Goal: Task Accomplishment & Management: Complete application form

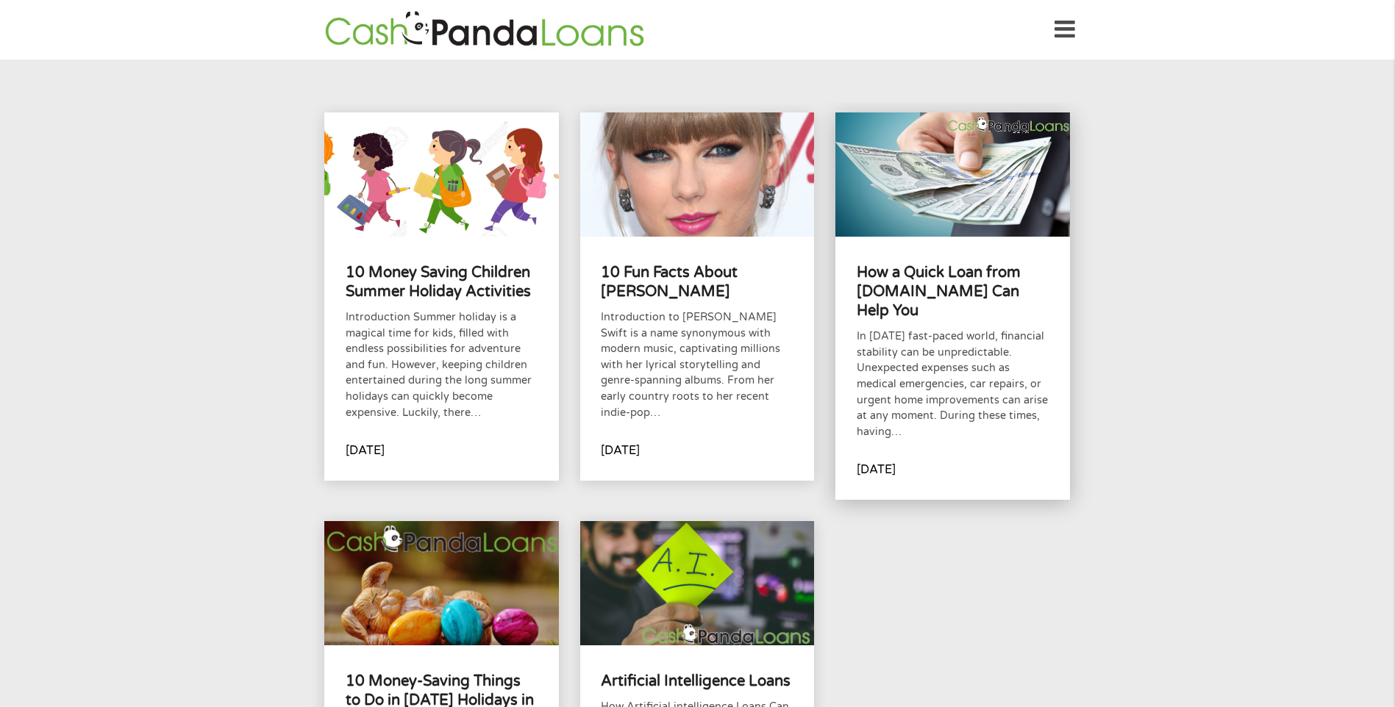
click at [921, 287] on h4 "How a Quick Loan from CashPandaLoans.com Can Help You" at bounding box center [953, 292] width 192 height 58
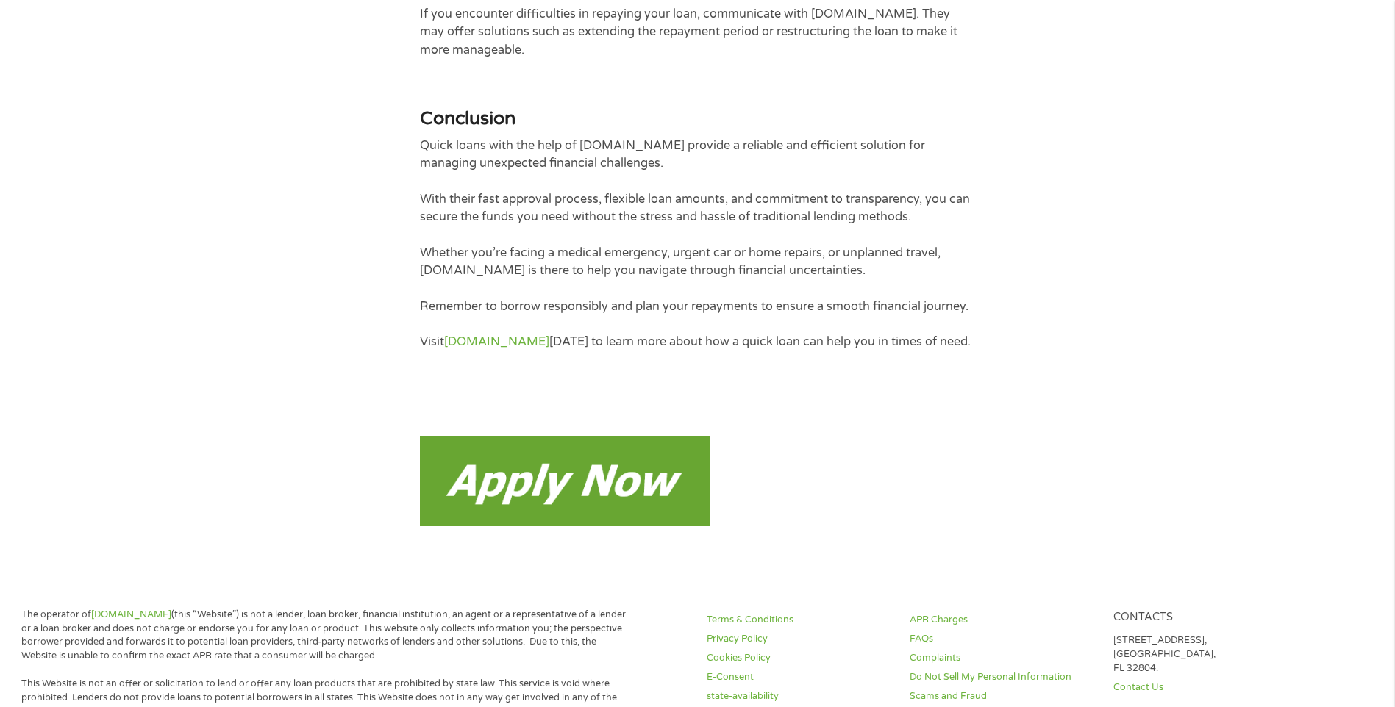
scroll to position [3970, 0]
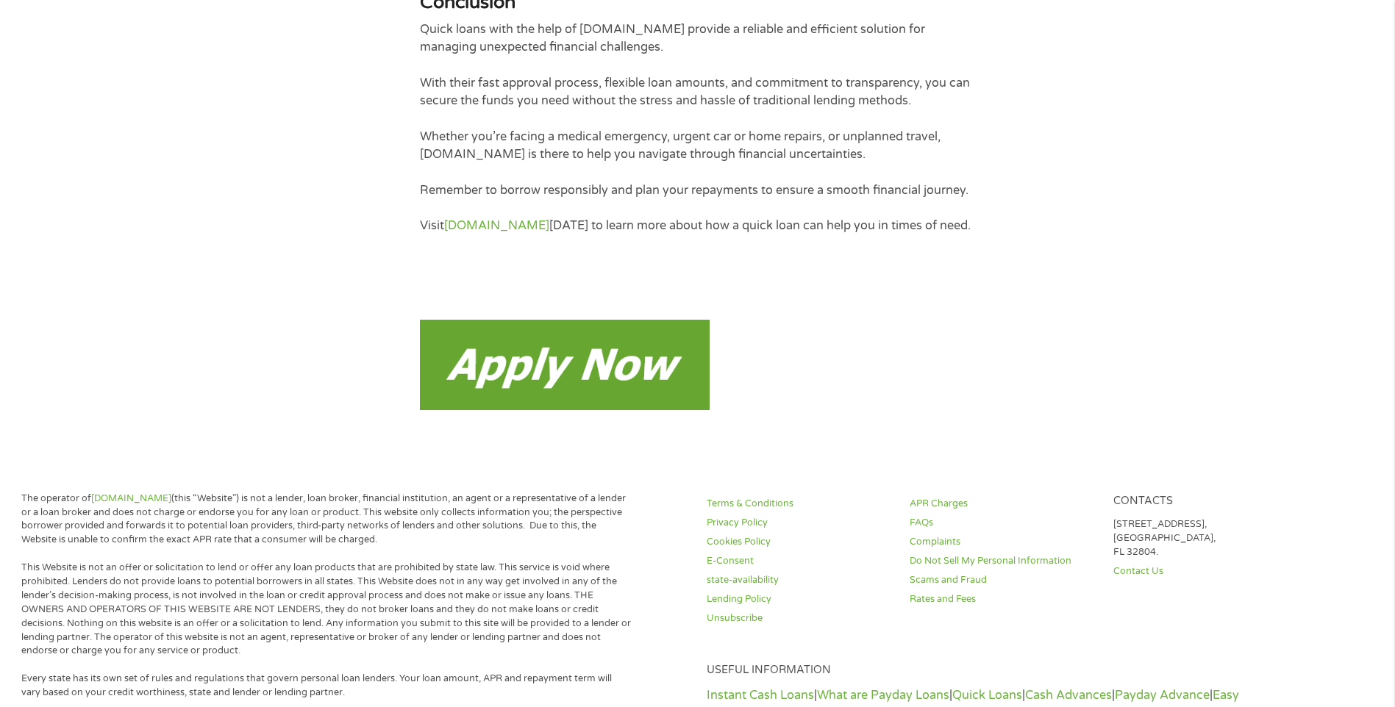
click at [521, 371] on img at bounding box center [565, 365] width 290 height 90
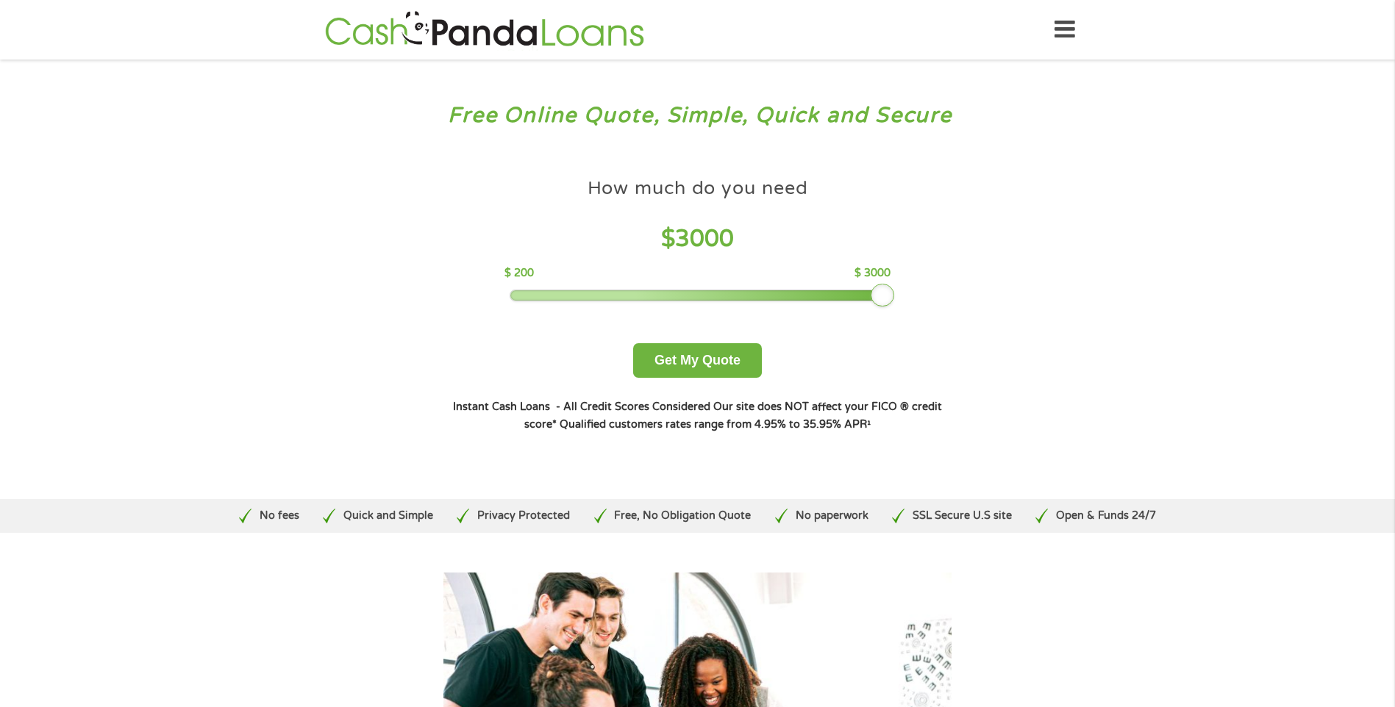
drag, startPoint x: 614, startPoint y: 298, endPoint x: 880, endPoint y: 314, distance: 266.6
click at [880, 314] on div "How much do you need $ 3000 $ 200 $ 3000 Get My Quote" at bounding box center [697, 274] width 515 height 207
click at [684, 361] on button "Get My Quote" at bounding box center [697, 360] width 129 height 35
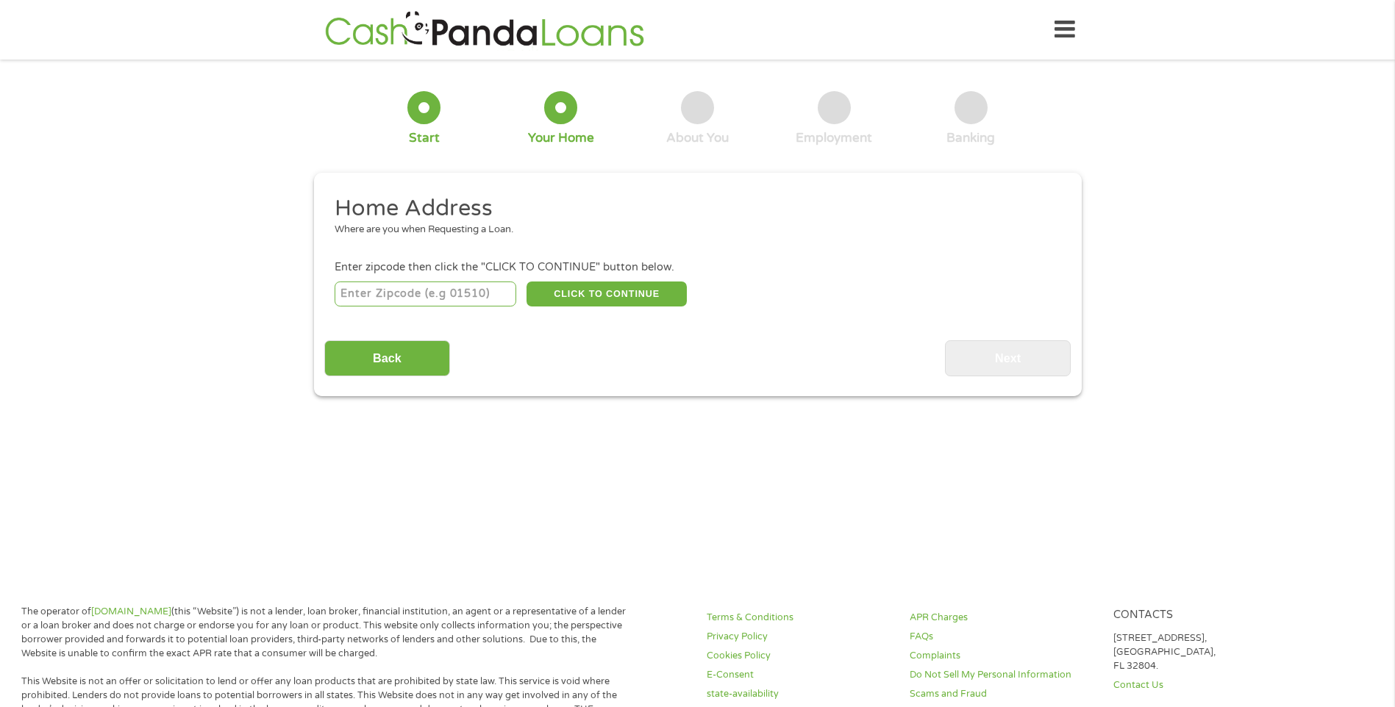
click at [405, 289] on input "number" at bounding box center [426, 294] width 182 height 25
type input "30135"
select select "[US_STATE]"
click at [596, 291] on button "CLICK TO CONTINUE" at bounding box center [606, 294] width 160 height 25
type input "30135"
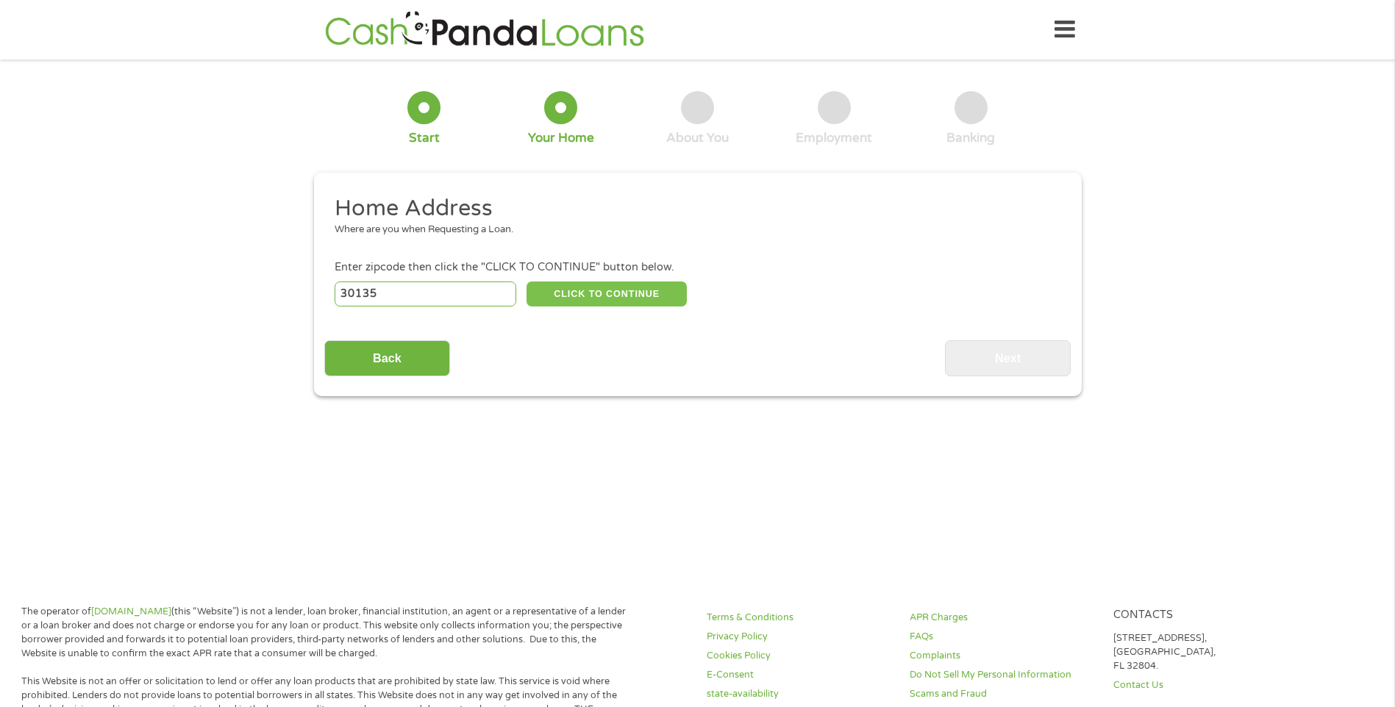
type input "Douglasville"
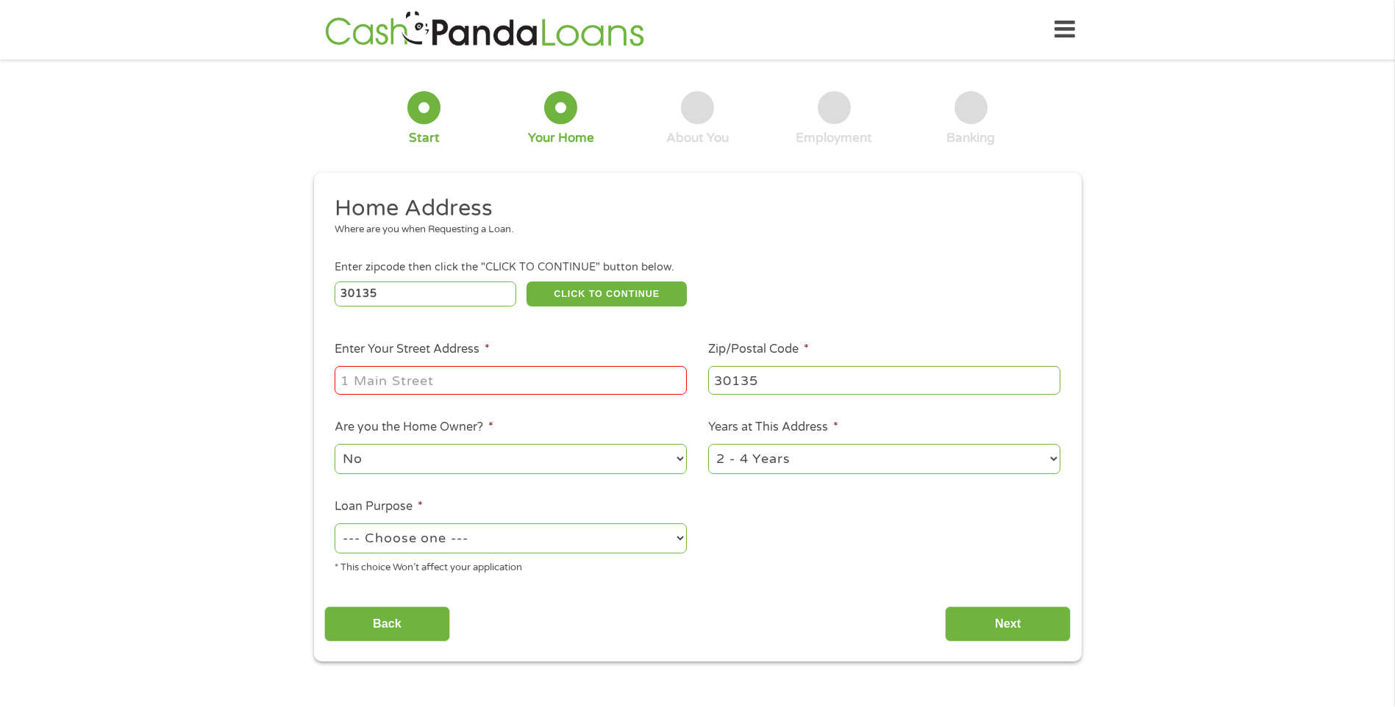
click at [457, 379] on input "Enter Your Street Address *" at bounding box center [511, 380] width 352 height 28
type input "[STREET_ADDRESS]"
click at [673, 458] on select "No Yes" at bounding box center [511, 459] width 352 height 30
select select "yes"
click at [335, 444] on select "No Yes" at bounding box center [511, 459] width 352 height 30
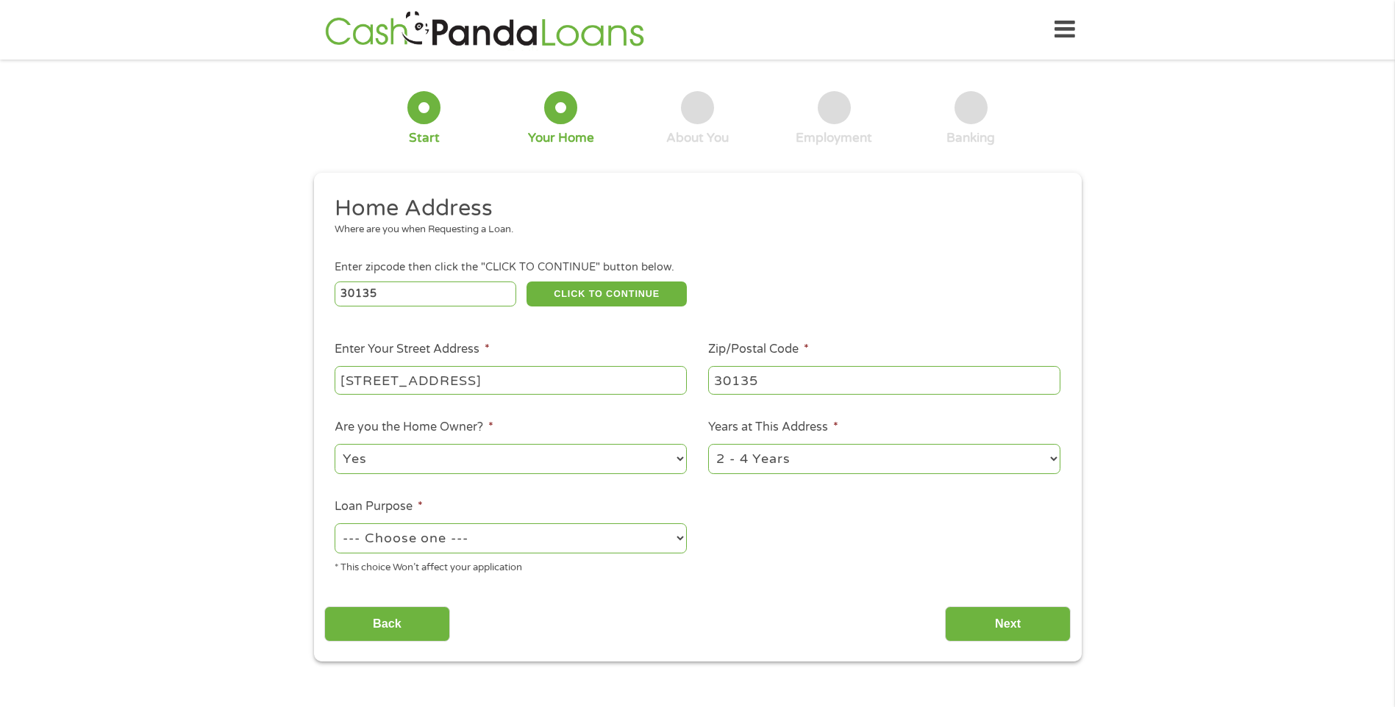
click at [563, 540] on select "--- Choose one --- Pay Bills Debt Consolidation Home Improvement Major Purchase…" at bounding box center [511, 538] width 352 height 30
select select "homeimprovement"
click at [335, 523] on select "--- Choose one --- Pay Bills Debt Consolidation Home Improvement Major Purchase…" at bounding box center [511, 538] width 352 height 30
click at [981, 621] on input "Next" at bounding box center [1008, 625] width 126 height 36
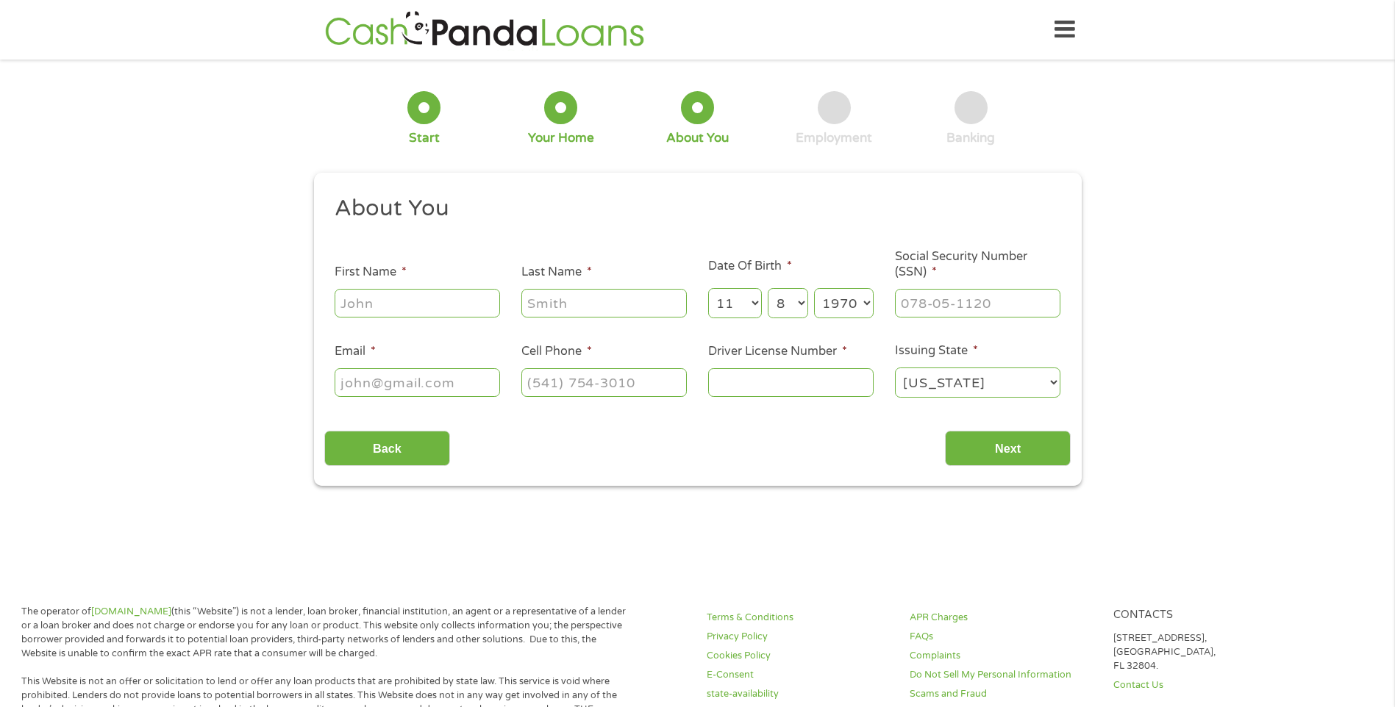
scroll to position [6, 6]
click at [418, 306] on input "First Name *" at bounding box center [417, 303] width 165 height 28
type input "[PERSON_NAME]"
type input "[EMAIL_ADDRESS][DOMAIN_NAME]"
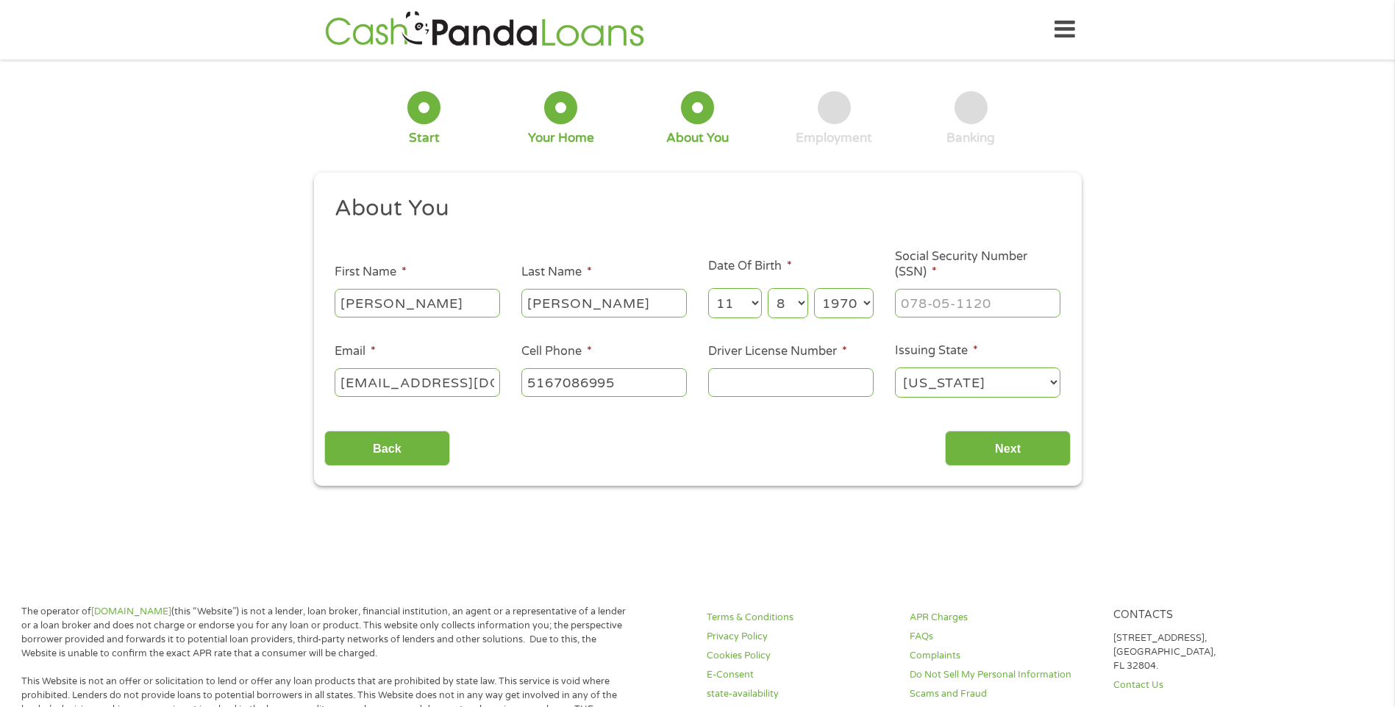
type input "[PHONE_NUMBER]"
click at [908, 306] on input "___-__-____" at bounding box center [977, 303] width 165 height 28
type input "079-64-4256"
click at [986, 447] on input "Next" at bounding box center [1008, 449] width 126 height 36
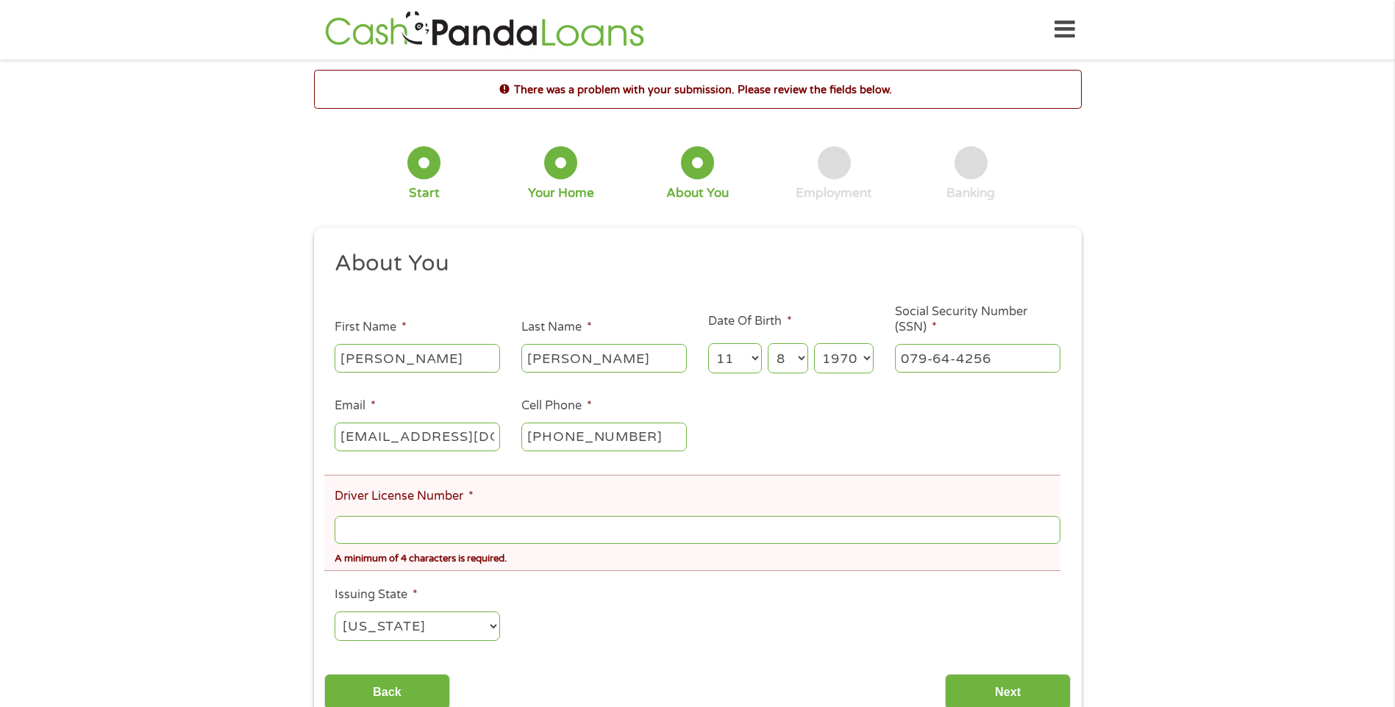
click at [404, 531] on input "Driver License Number *" at bounding box center [697, 530] width 725 height 28
click at [354, 535] on input "Driver License Number *" at bounding box center [697, 530] width 725 height 28
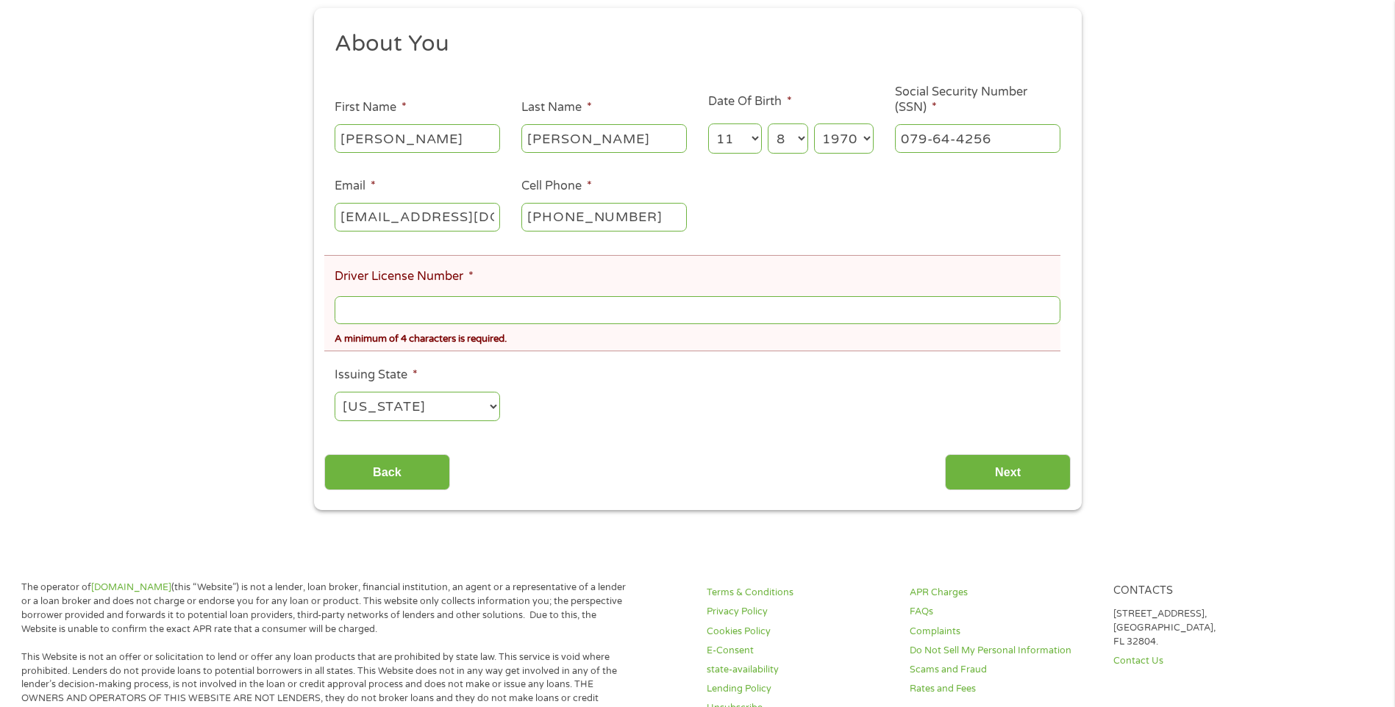
scroll to position [221, 0]
click at [421, 307] on input "Driver License Number *" at bounding box center [697, 310] width 725 height 28
click at [356, 313] on input "Driver License Number *" at bounding box center [697, 310] width 725 height 28
type input "058369997"
click at [998, 465] on input "Next" at bounding box center [1008, 472] width 126 height 36
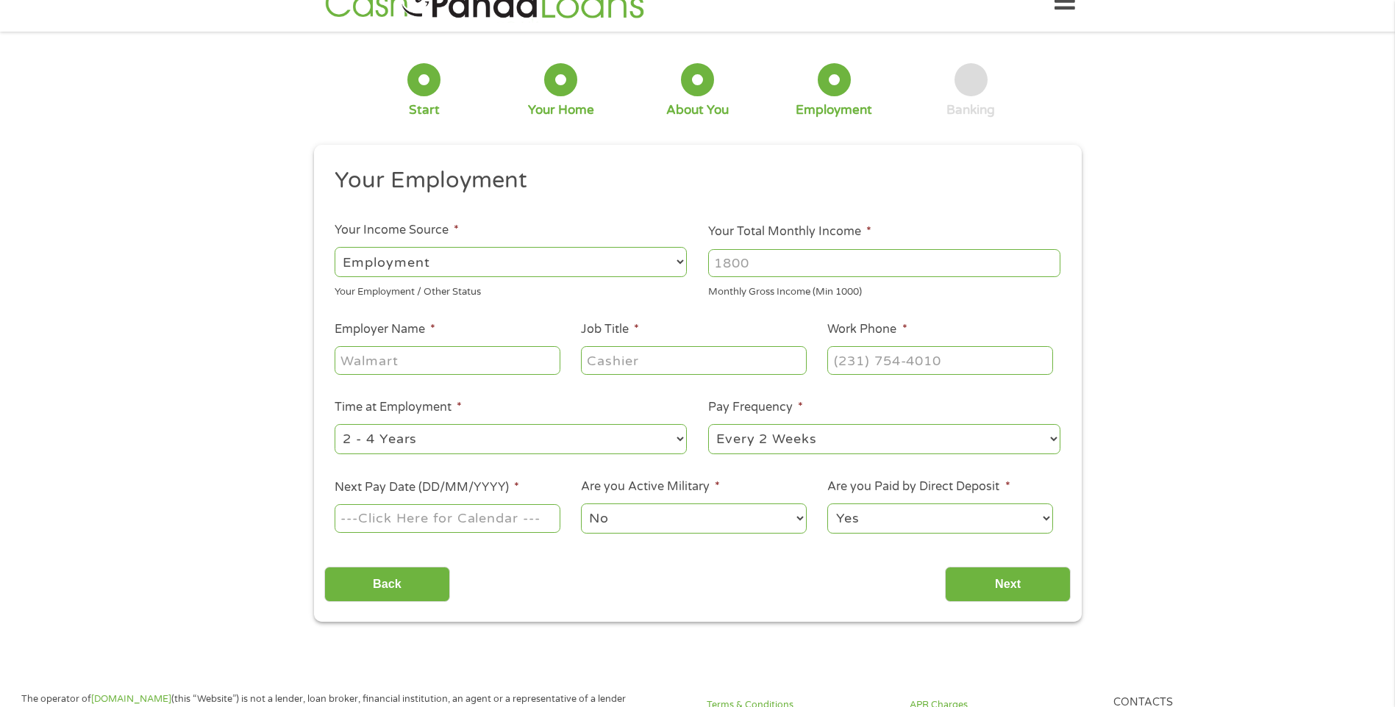
scroll to position [0, 0]
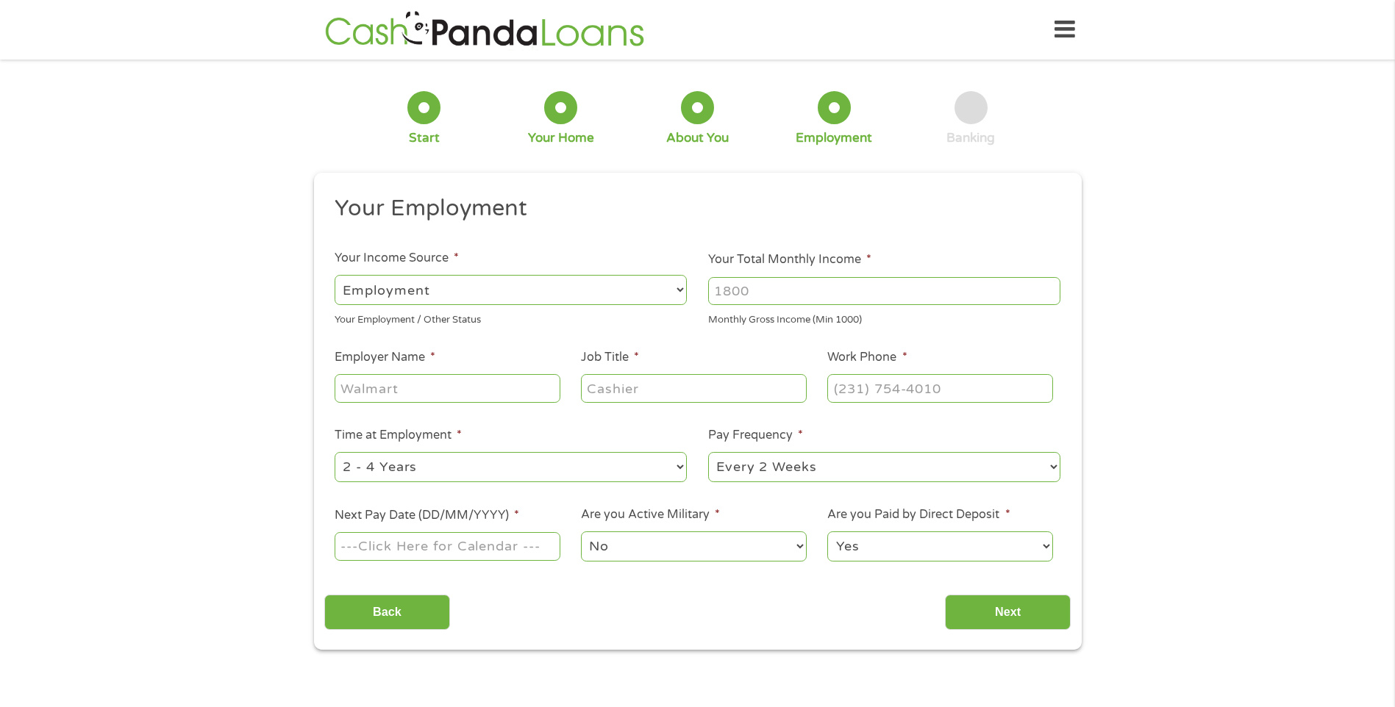
click at [453, 296] on select "--- Choose one --- Employment [DEMOGRAPHIC_DATA] Benefits" at bounding box center [511, 290] width 352 height 30
click at [335, 275] on select "--- Choose one --- Employment [DEMOGRAPHIC_DATA] Benefits" at bounding box center [511, 290] width 352 height 30
click at [808, 293] on input "Your Total Monthly Income *" at bounding box center [884, 291] width 352 height 28
type input "9000"
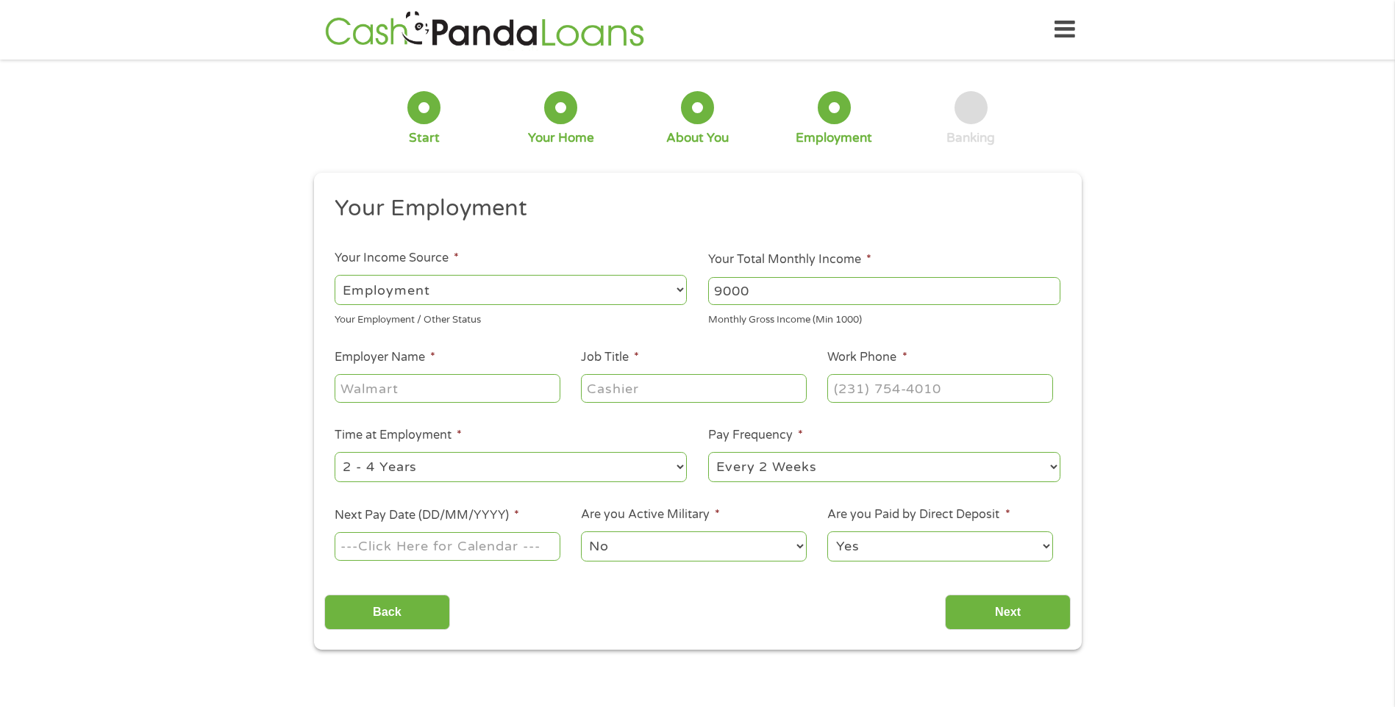
click at [410, 388] on input "Employer Name *" at bounding box center [447, 388] width 225 height 28
click at [710, 396] on input "Job Title *" at bounding box center [693, 388] width 225 height 28
type input "Own Operator"
click at [390, 387] on input "Employer Name *" at bounding box center [447, 388] width 225 height 28
type input "Amazon"
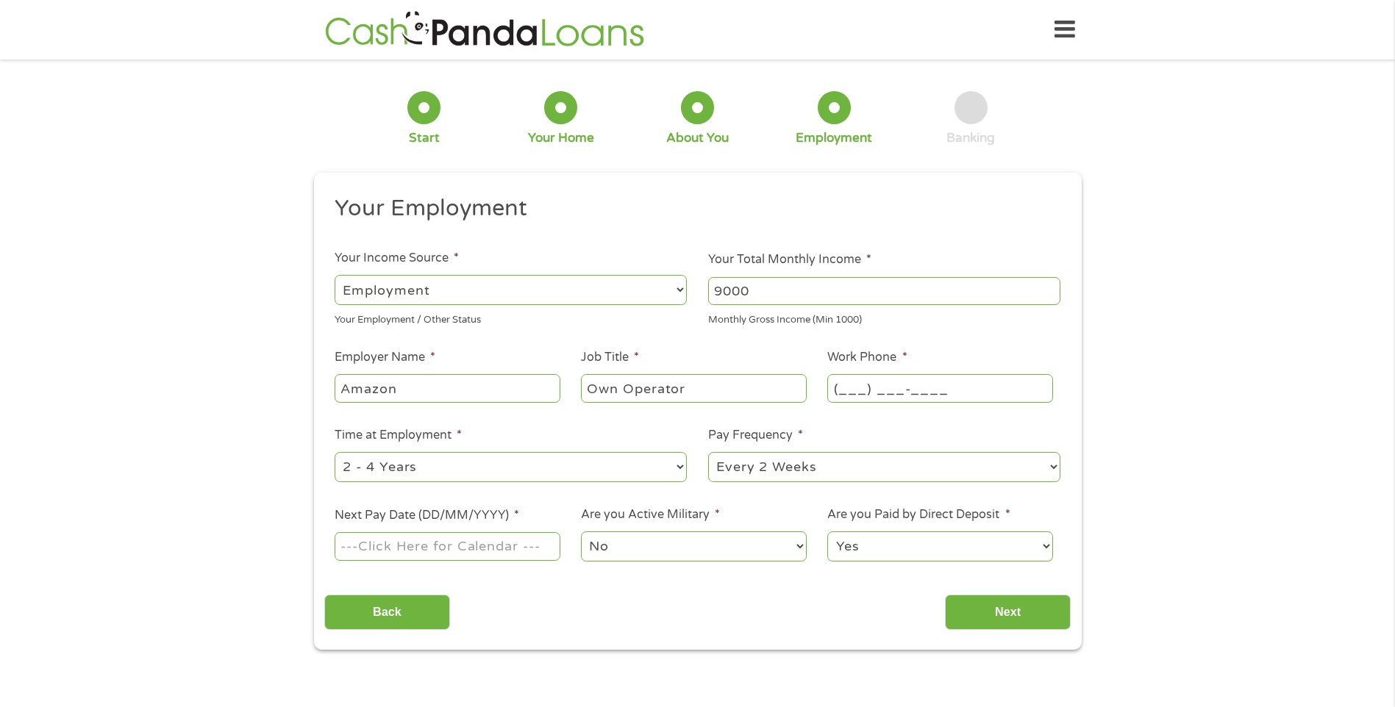
click at [853, 387] on input "(___) ___-____" at bounding box center [939, 388] width 225 height 28
type input "[PHONE_NUMBER]"
click at [823, 468] on select "--- Choose one --- Every 2 Weeks Every Week Monthly Semi-Monthly" at bounding box center [884, 467] width 352 height 30
click at [708, 452] on select "--- Choose one --- Every 2 Weeks Every Week Monthly Semi-Monthly" at bounding box center [884, 467] width 352 height 30
click at [382, 548] on input "Next Pay Date (DD/MM/YYYY) *" at bounding box center [447, 546] width 225 height 28
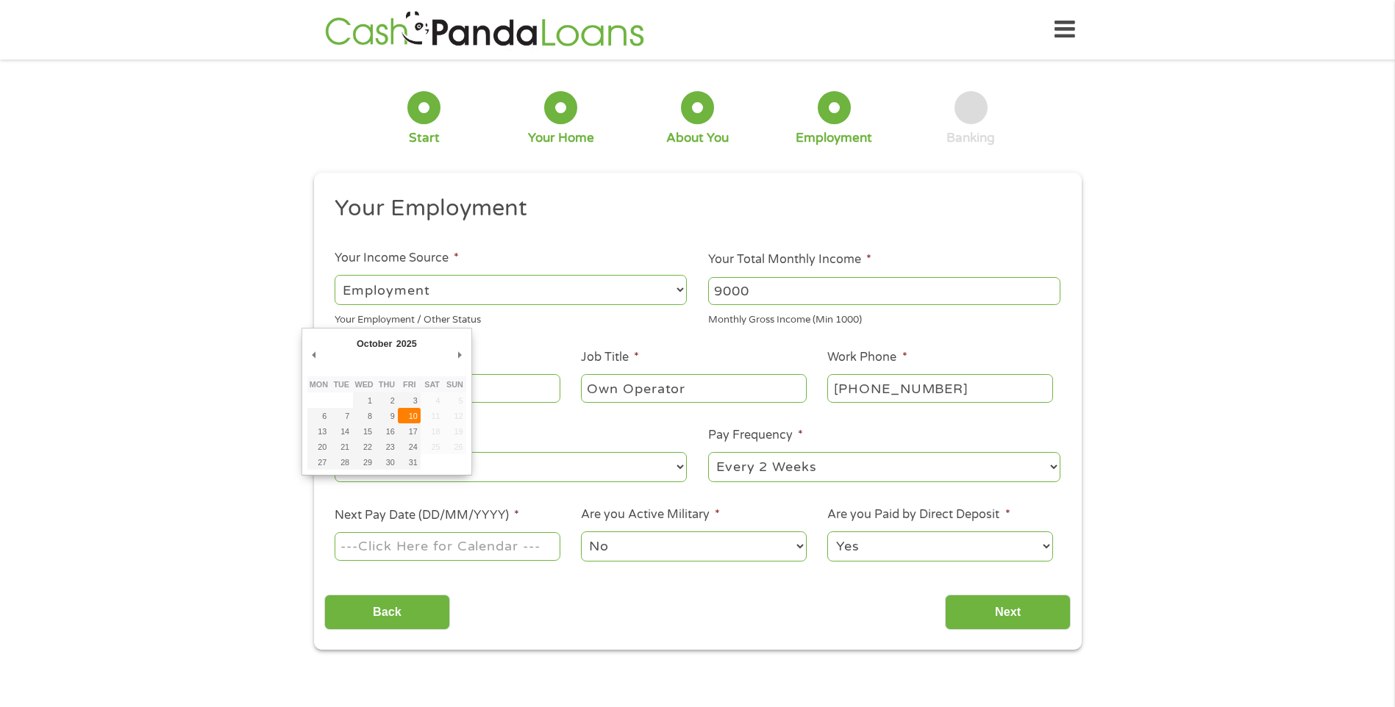
type input "[DATE]"
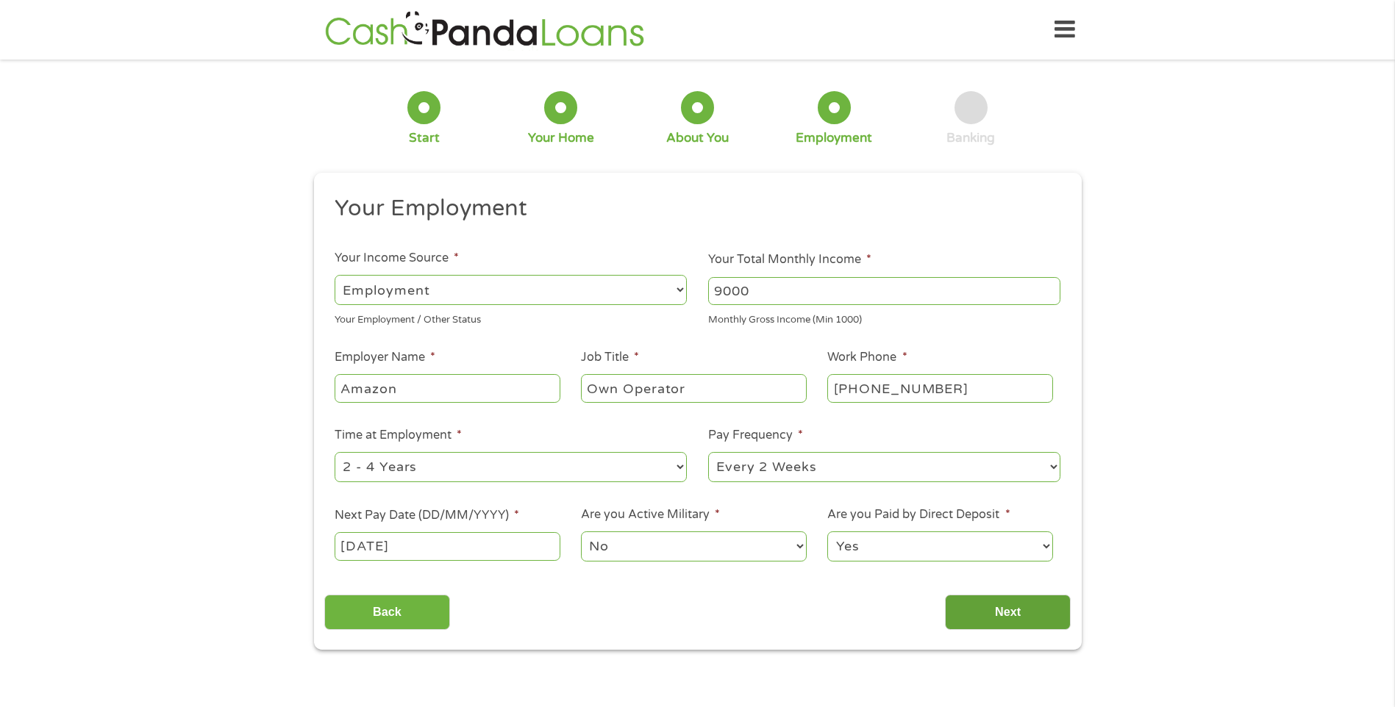
click at [976, 610] on input "Next" at bounding box center [1008, 613] width 126 height 36
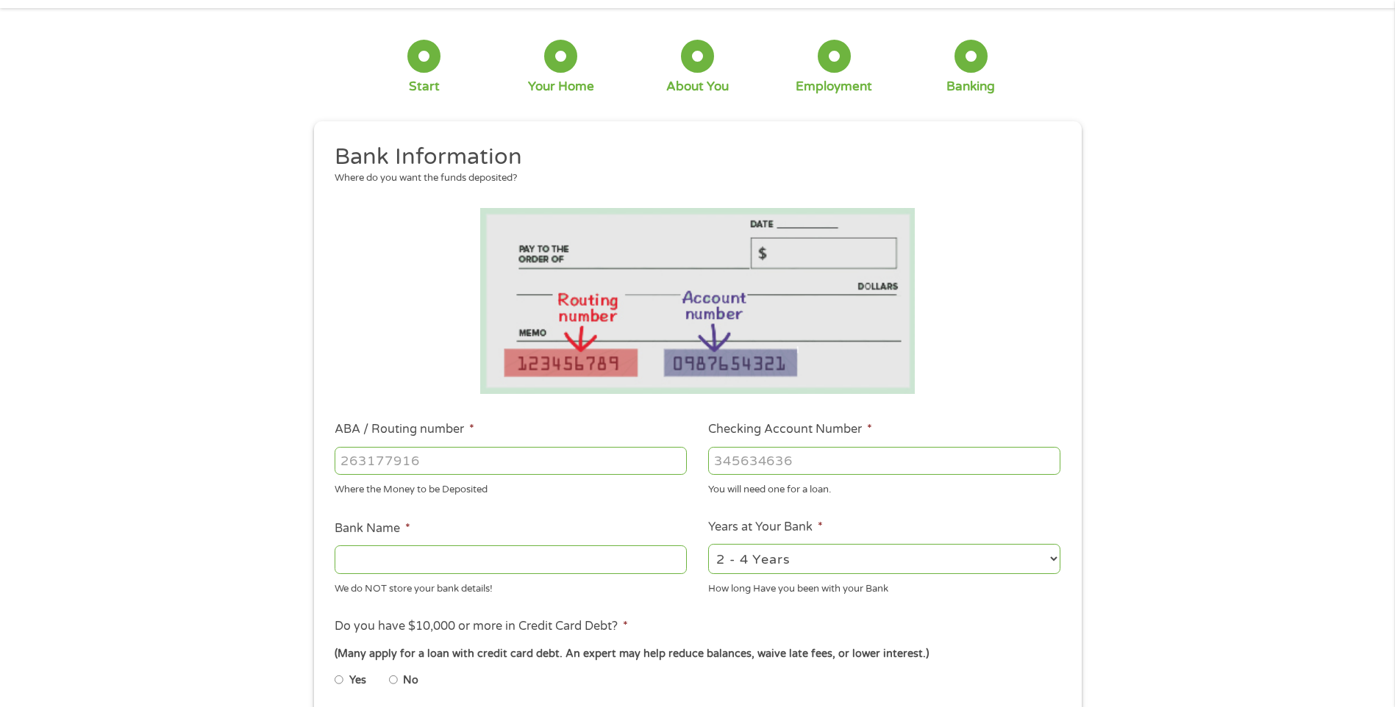
scroll to position [147, 0]
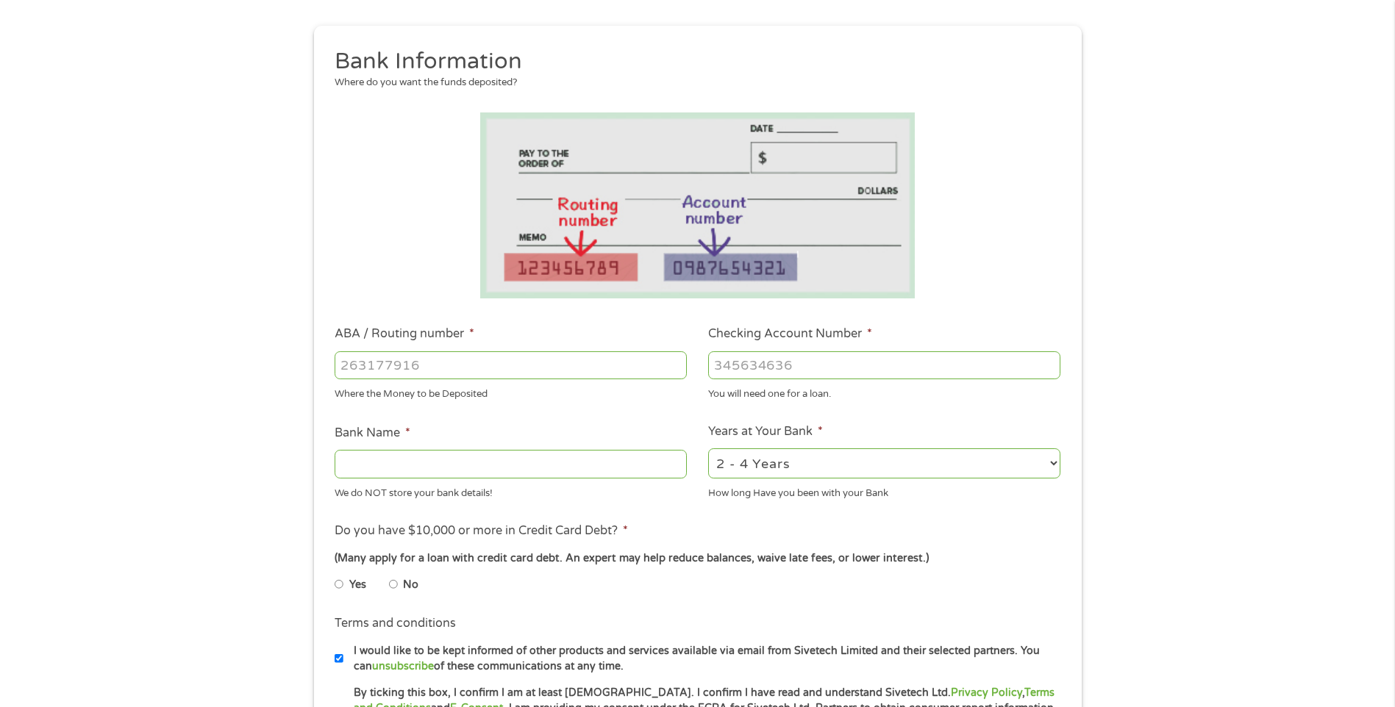
click at [416, 460] on input "Bank Name *" at bounding box center [511, 464] width 352 height 28
type input "chase"
click at [851, 463] on select "2 - 4 Years 6 - 12 Months 1 - 2 Years Over 4 Years" at bounding box center [884, 463] width 352 height 30
click at [708, 448] on select "2 - 4 Years 6 - 12 Months 1 - 2 Years Over 4 Years" at bounding box center [884, 463] width 352 height 30
click at [796, 471] on select "2 - 4 Years 6 - 12 Months 1 - 2 Years Over 4 Years" at bounding box center [884, 463] width 352 height 30
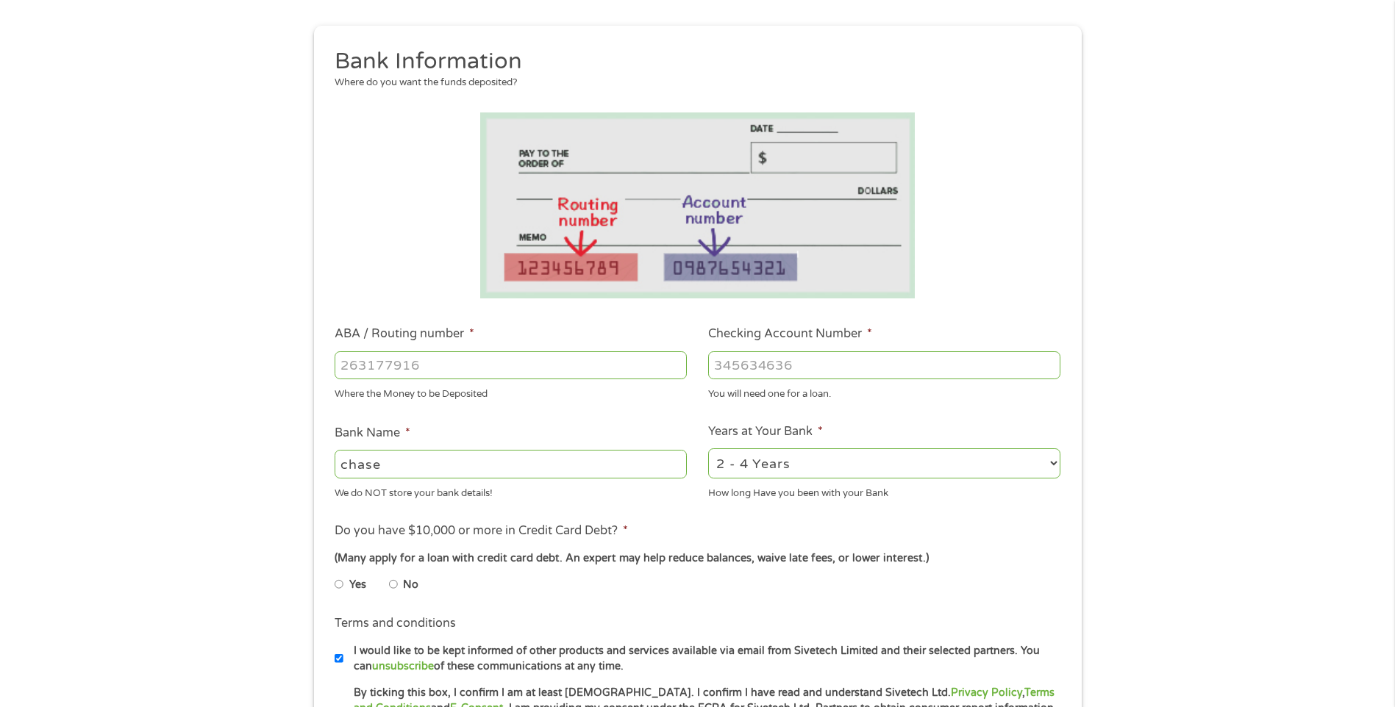
select select "60months"
click at [708, 448] on select "2 - 4 Years 6 - 12 Months 1 - 2 Years Over 4 Years" at bounding box center [884, 463] width 352 height 30
click at [456, 368] on input "ABA / Routing number *" at bounding box center [511, 365] width 352 height 28
click at [335, 585] on input "Yes" at bounding box center [339, 585] width 9 height 24
radio input "true"
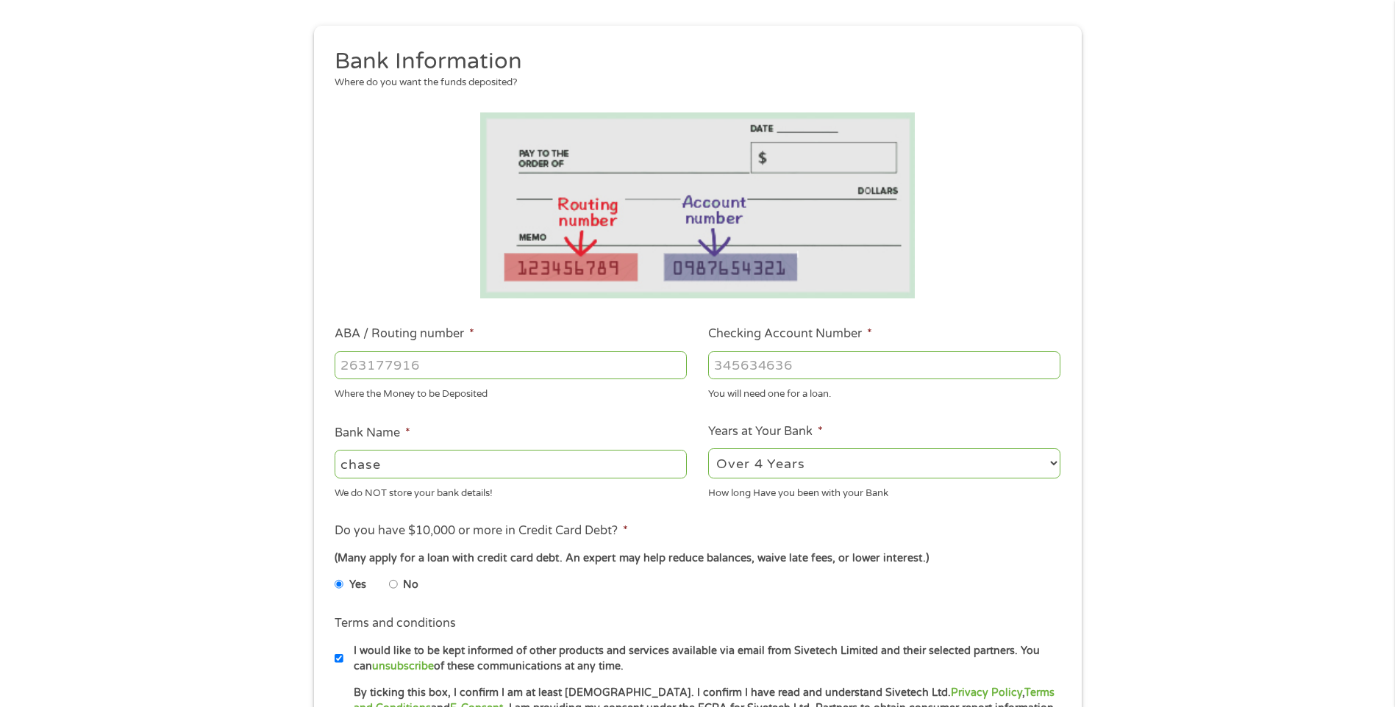
click at [368, 368] on input "ABA / Routing number *" at bounding box center [511, 365] width 352 height 28
